Goal: Navigation & Orientation: Find specific page/section

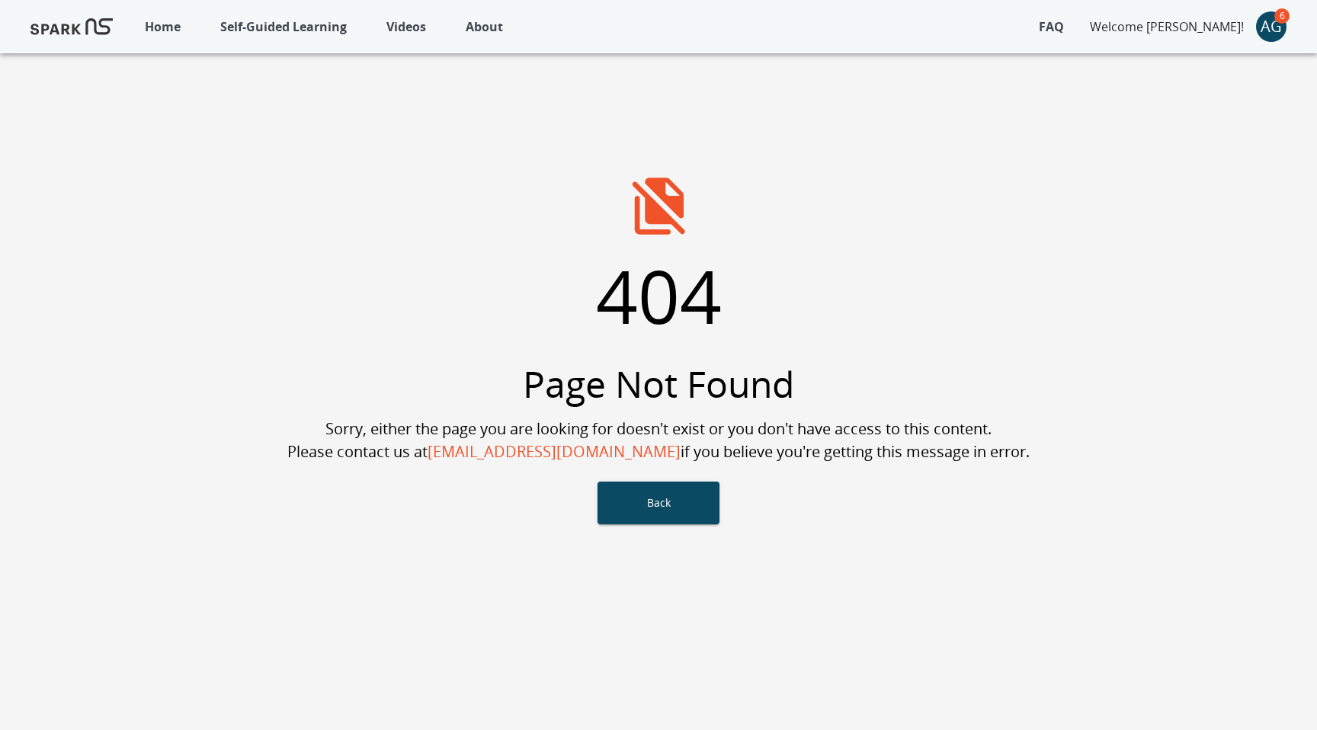
click at [290, 27] on p "Self-Guided Learning" at bounding box center [283, 27] width 127 height 18
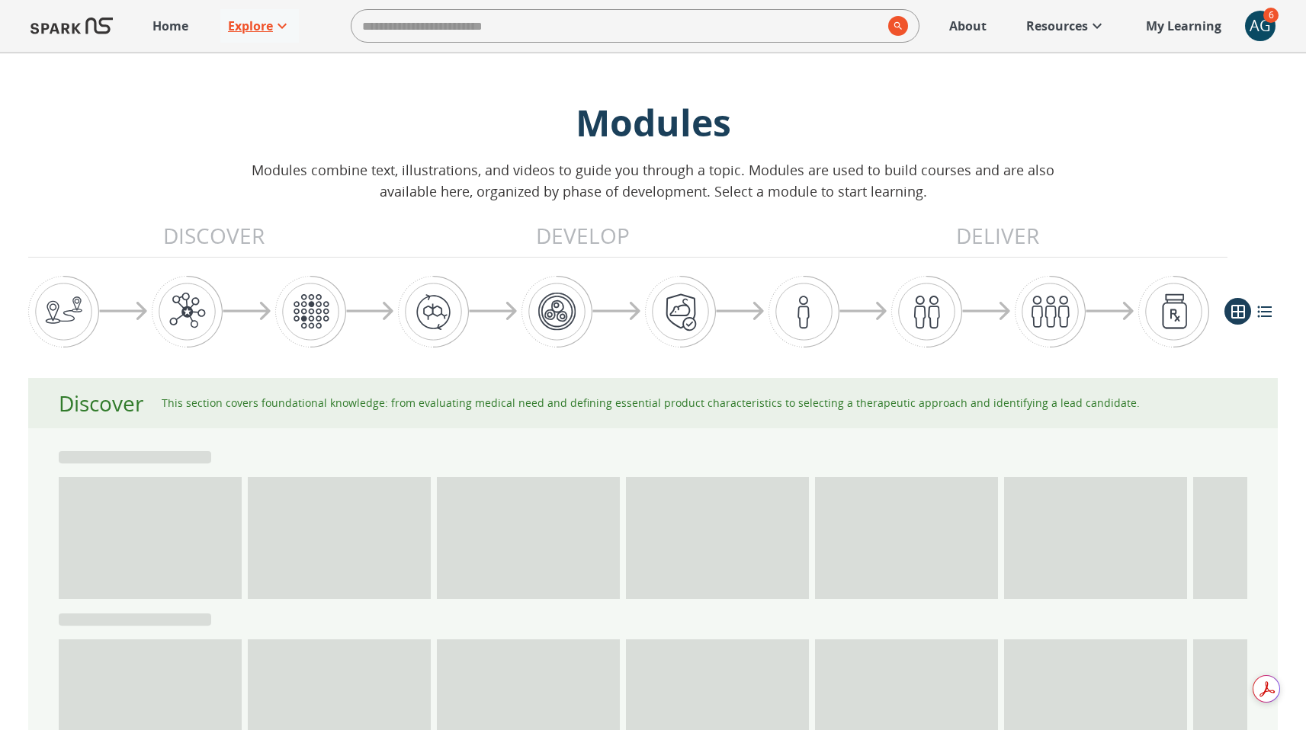
click at [259, 25] on p "Explore" at bounding box center [250, 26] width 45 height 18
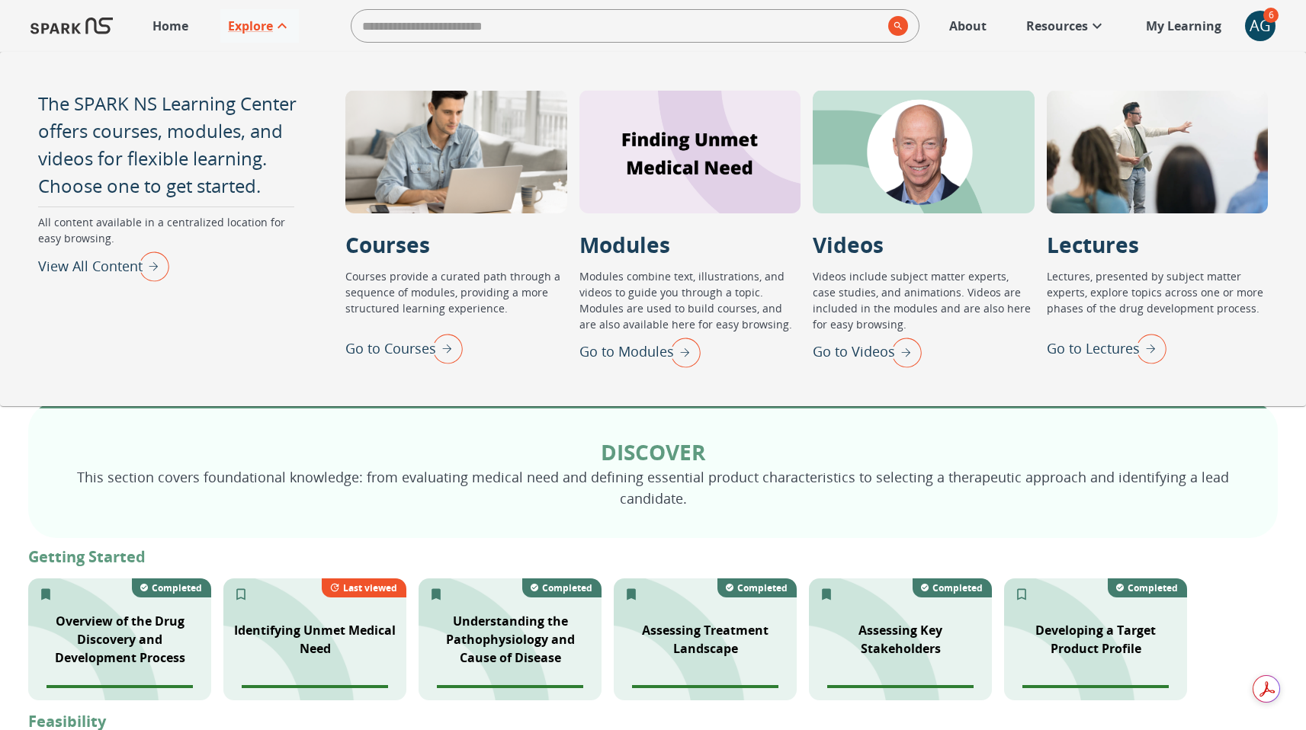
click at [146, 265] on img "View All Content" at bounding box center [150, 266] width 38 height 40
